Goal: Task Accomplishment & Management: Manage account settings

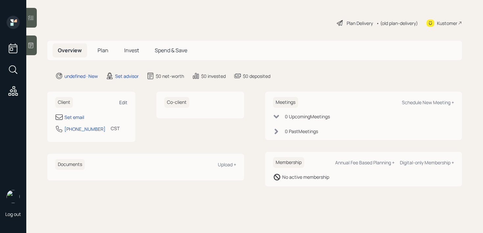
click at [121, 104] on div "Edit" at bounding box center [123, 102] width 8 height 6
select select "America/[GEOGRAPHIC_DATA]"
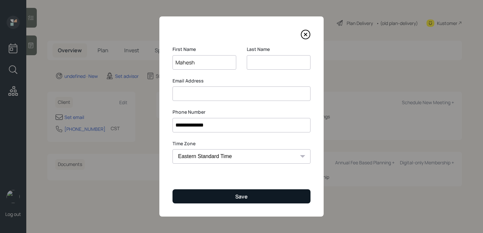
type input "Mahesh"
click at [267, 198] on button "Save" at bounding box center [242, 196] width 138 height 14
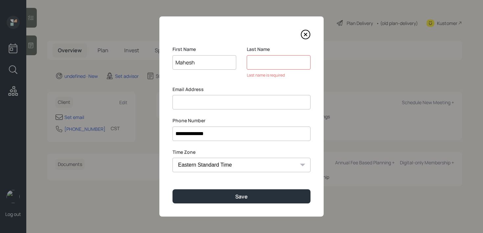
click at [255, 64] on input at bounding box center [279, 62] width 64 height 14
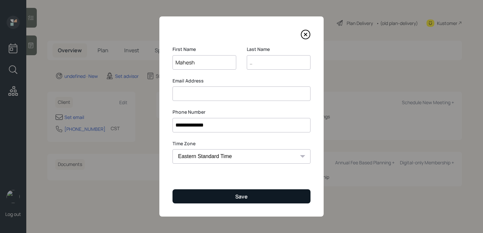
type input ".."
click at [212, 195] on button "Save" at bounding box center [242, 196] width 138 height 14
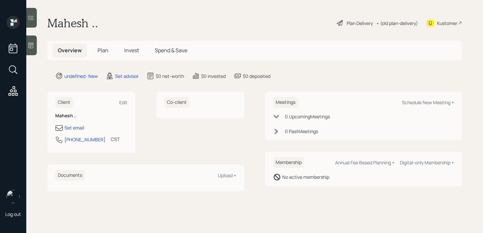
click at [33, 46] on icon at bounding box center [31, 45] width 7 height 7
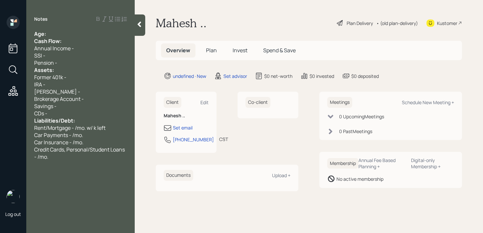
click at [91, 40] on div "Cash Flow:" at bounding box center [80, 40] width 93 height 7
click at [91, 37] on div "Age: Cash Flow: Annual Income - SSI - Pension - Assets: Former 401k - IRA - [PE…" at bounding box center [80, 95] width 93 height 130
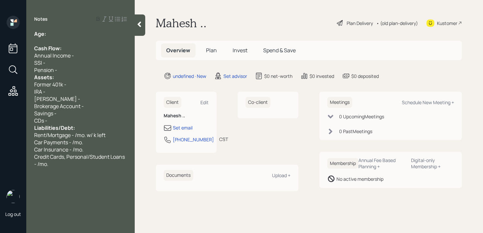
click at [83, 69] on div "Pension -" at bounding box center [80, 69] width 93 height 7
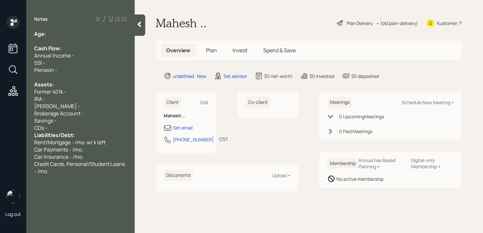
click at [82, 128] on div "CDs -" at bounding box center [80, 127] width 93 height 7
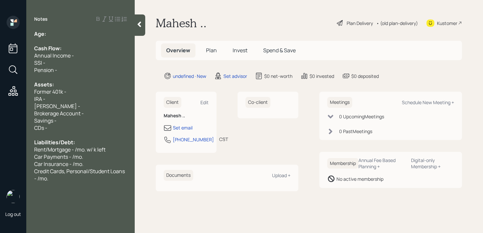
click at [75, 33] on div "Age:" at bounding box center [80, 33] width 93 height 7
drag, startPoint x: 55, startPoint y: 37, endPoint x: 46, endPoint y: 37, distance: 8.9
click at [46, 37] on div "Age: [DEMOGRAPHIC_DATA]" at bounding box center [80, 33] width 93 height 7
click at [72, 30] on div "Age: [DEMOGRAPHIC_DATA]" at bounding box center [80, 33] width 93 height 7
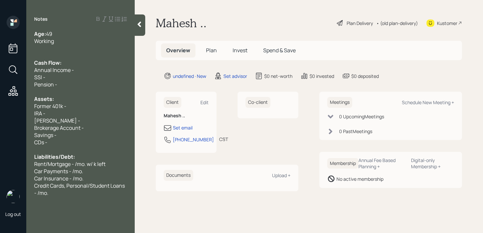
click at [63, 82] on div "Pension -" at bounding box center [80, 84] width 93 height 7
click at [77, 104] on div "Former 401k -" at bounding box center [80, 106] width 93 height 7
click at [77, 110] on div "IRA -" at bounding box center [80, 113] width 93 height 7
click at [87, 113] on div "IRA -" at bounding box center [80, 113] width 93 height 7
click at [89, 103] on div "Former 401k -" at bounding box center [80, 106] width 93 height 7
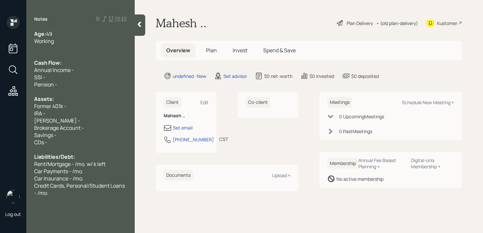
click at [86, 108] on div "Former 401k -" at bounding box center [80, 106] width 93 height 7
click at [86, 115] on div "IRA -" at bounding box center [80, 113] width 93 height 7
drag, startPoint x: 52, startPoint y: 108, endPoint x: 19, endPoint y: 108, distance: 32.5
click at [19, 108] on div "Log out Notes Age: [DEMOGRAPHIC_DATA] Working Cash Flow: Annual Income - SSI - …" at bounding box center [241, 116] width 483 height 233
click at [96, 103] on div "Current 401k -" at bounding box center [80, 106] width 93 height 7
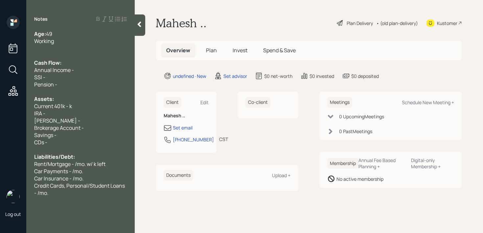
click at [92, 116] on div "IRA -" at bounding box center [80, 113] width 93 height 7
drag, startPoint x: 79, startPoint y: 110, endPoint x: 0, endPoint y: 110, distance: 78.6
click at [0, 110] on div "Log out Notes Age: [DEMOGRAPHIC_DATA] Working Cash Flow: Annual Income - SSI - …" at bounding box center [241, 116] width 483 height 233
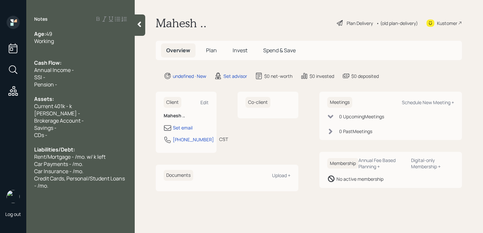
click at [94, 120] on div "Brokerage Account -" at bounding box center [80, 120] width 93 height 7
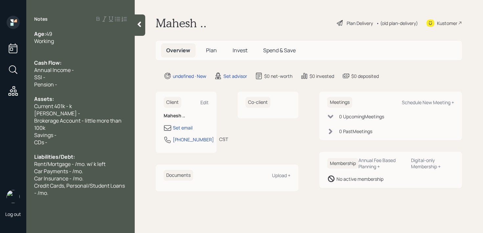
click at [82, 104] on div "Current 401k - k" at bounding box center [80, 106] width 93 height 7
drag, startPoint x: 43, startPoint y: 112, endPoint x: 0, endPoint y: 112, distance: 42.7
click at [0, 112] on div "Log out Notes Age: [DEMOGRAPHIC_DATA] Working Cash Flow: Annual Income - SSI - …" at bounding box center [241, 116] width 483 height 233
click at [66, 101] on div "Assets:" at bounding box center [80, 98] width 93 height 7
click at [68, 106] on span "Current 401k - k" at bounding box center [53, 106] width 38 height 7
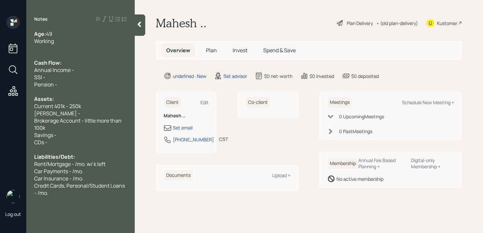
click at [88, 111] on div "[PERSON_NAME] -" at bounding box center [80, 113] width 93 height 7
drag, startPoint x: 88, startPoint y: 111, endPoint x: 0, endPoint y: 111, distance: 87.8
click at [0, 111] on div "Log out Notes Age: [DEMOGRAPHIC_DATA] Working Cash Flow: Annual Income - SSI - …" at bounding box center [241, 116] width 483 height 233
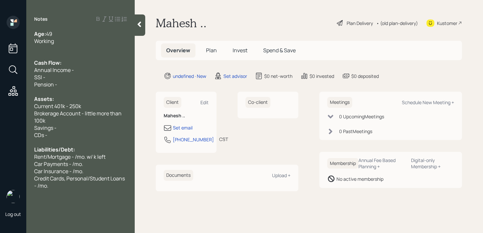
click at [57, 124] on div "Savings -" at bounding box center [80, 127] width 93 height 7
click at [60, 128] on div "Savings -" at bounding box center [80, 127] width 93 height 7
drag, startPoint x: 64, startPoint y: 135, endPoint x: 6, endPoint y: 140, distance: 57.7
click at [6, 140] on div "Log out Notes Age: [DEMOGRAPHIC_DATA] Working Cash Flow: Annual Income - SSI - …" at bounding box center [241, 116] width 483 height 233
click at [44, 135] on span "CDs -" at bounding box center [40, 135] width 13 height 7
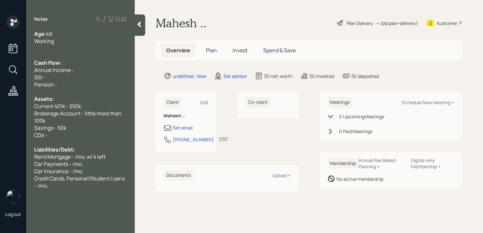
drag, startPoint x: 50, startPoint y: 135, endPoint x: 36, endPoint y: 135, distance: 14.5
click at [36, 135] on div "CDs -" at bounding box center [80, 135] width 93 height 7
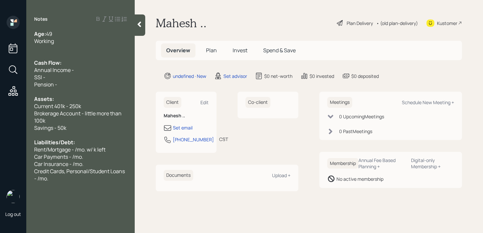
click at [98, 71] on div "Annual Income -" at bounding box center [80, 69] width 93 height 7
drag, startPoint x: 60, startPoint y: 84, endPoint x: 34, endPoint y: 77, distance: 27.5
click at [34, 77] on div "Age: [DEMOGRAPHIC_DATA] Working Cash Flow: Annual Income - 180k SSI - Pension -…" at bounding box center [80, 106] width 108 height 152
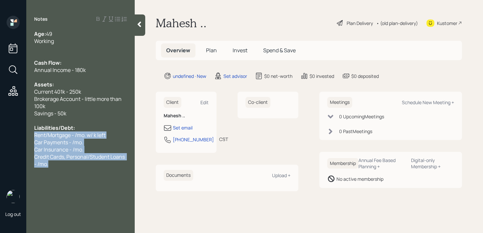
drag, startPoint x: 52, startPoint y: 163, endPoint x: 31, endPoint y: 137, distance: 33.2
click at [31, 137] on div "Age: [DEMOGRAPHIC_DATA] Working Cash Flow: Annual Income - 180k Assets: Current…" at bounding box center [80, 98] width 108 height 137
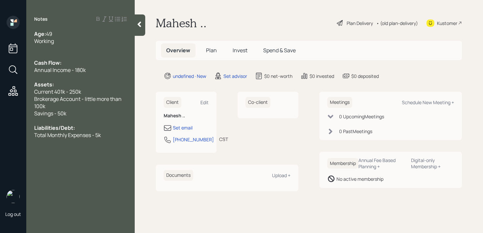
click at [106, 145] on div "Notes Age: [DEMOGRAPHIC_DATA] Working Cash Flow: Annual Income - 180k Assets: C…" at bounding box center [80, 120] width 108 height 209
drag, startPoint x: 111, startPoint y: 132, endPoint x: 0, endPoint y: 134, distance: 111.1
click at [0, 134] on div "Log out Notes Age: [DEMOGRAPHIC_DATA] Working Cash Flow: Annual Income - 180k A…" at bounding box center [241, 116] width 483 height 233
click at [82, 139] on div "Notes Age: [DEMOGRAPHIC_DATA] Working Cash Flow: Annual Income - 180k Assets: C…" at bounding box center [80, 120] width 108 height 209
click at [110, 137] on div "Total Monthly Expenses - 5k" at bounding box center [80, 135] width 93 height 7
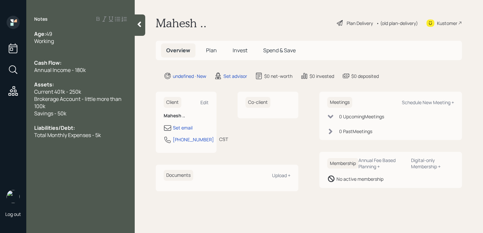
click at [113, 112] on div "Savings - 50k" at bounding box center [80, 113] width 93 height 7
click at [108, 72] on div "Annual Income - 180k" at bounding box center [80, 69] width 93 height 7
click at [103, 53] on div at bounding box center [80, 55] width 93 height 7
click at [105, 46] on div at bounding box center [80, 48] width 93 height 7
click at [208, 102] on div "Edit" at bounding box center [205, 102] width 8 height 6
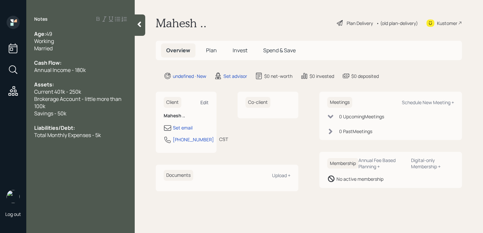
select select "America/[GEOGRAPHIC_DATA]"
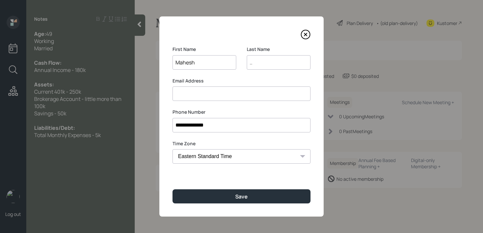
click at [224, 99] on input at bounding box center [242, 93] width 138 height 14
type input "M"
type input "maheshvaddi@"
click at [273, 62] on input ".." at bounding box center [279, 62] width 64 height 14
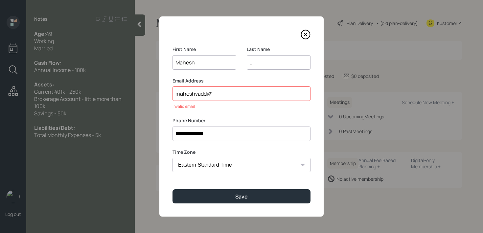
type input "."
type input "Vaddi"
click at [248, 93] on input "maheshvaddi@" at bounding box center [242, 93] width 138 height 14
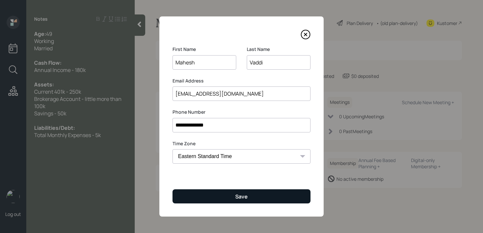
type input "[EMAIL_ADDRESS][DOMAIN_NAME]"
click at [268, 192] on button "Save" at bounding box center [242, 196] width 138 height 14
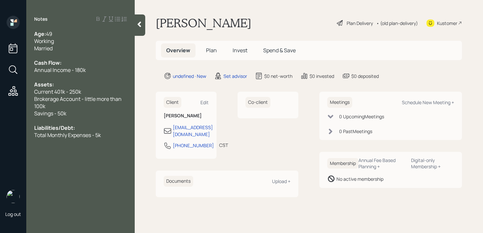
click at [108, 134] on div "Total Monthly Expenses - 5k" at bounding box center [80, 135] width 93 height 7
click at [115, 138] on div "Total Monthly Expenses - 5k" at bounding box center [80, 135] width 93 height 7
click at [41, 151] on span "Hes had on and off" at bounding box center [56, 149] width 44 height 7
click at [103, 147] on div "He's had on and off" at bounding box center [80, 149] width 93 height 7
click at [265, 125] on div "Co-client" at bounding box center [268, 125] width 61 height 67
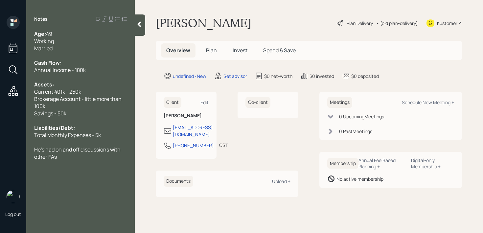
click at [76, 43] on div "Working" at bounding box center [80, 40] width 93 height 7
click at [78, 36] on div "Age: [DEMOGRAPHIC_DATA]" at bounding box center [80, 33] width 93 height 7
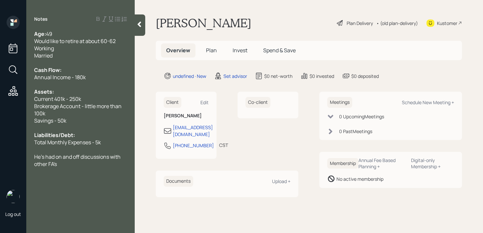
click at [97, 136] on div "Liabilities/Debt:" at bounding box center [80, 135] width 93 height 7
click at [98, 158] on span "He's had on and off discussions with other FA's" at bounding box center [77, 160] width 87 height 14
click at [140, 22] on icon at bounding box center [140, 25] width 4 height 6
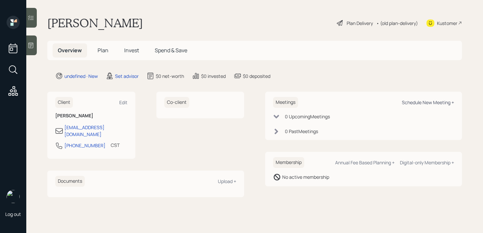
click at [431, 105] on div "Schedule New Meeting +" at bounding box center [428, 102] width 52 height 6
select select "round-[PERSON_NAME]"
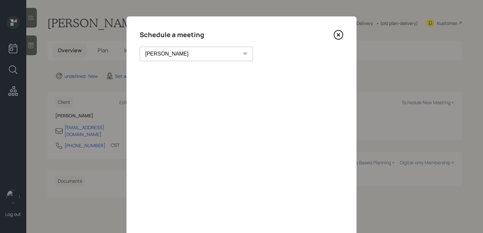
click at [341, 34] on icon at bounding box center [339, 35] width 10 height 10
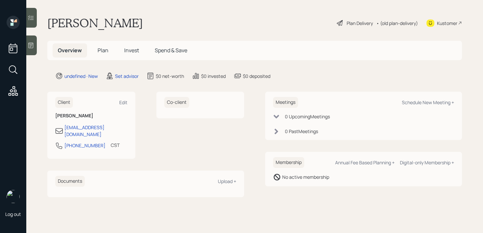
click at [38, 43] on main "[PERSON_NAME] Plan Delivery • (old plan-delivery) Kustomer Overview Plan Invest…" at bounding box center [254, 116] width 457 height 233
click at [34, 44] on icon at bounding box center [31, 45] width 7 height 7
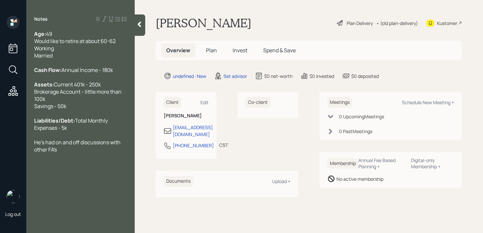
click at [452, 22] on div "Kustomer" at bounding box center [447, 23] width 20 height 7
click at [95, 153] on div "He's had on and off discussions with other FA's" at bounding box center [80, 146] width 93 height 14
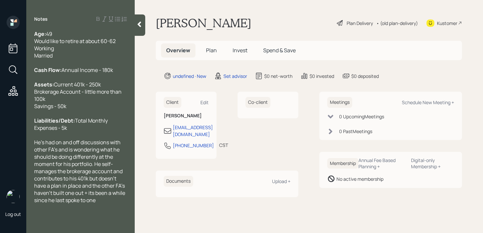
click at [51, 31] on span "49 Would like to retire at about 60-62 Working Married" at bounding box center [75, 44] width 82 height 29
click at [139, 29] on div at bounding box center [140, 24] width 11 height 21
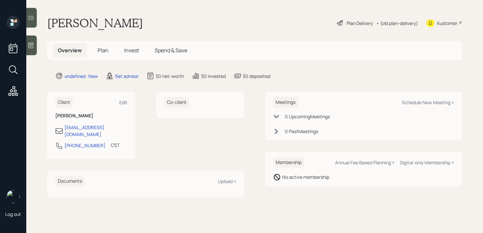
click at [229, 16] on div "[PERSON_NAME] Plan Delivery • (old plan-delivery) Kustomer" at bounding box center [254, 23] width 415 height 14
